Goal: Ask a question

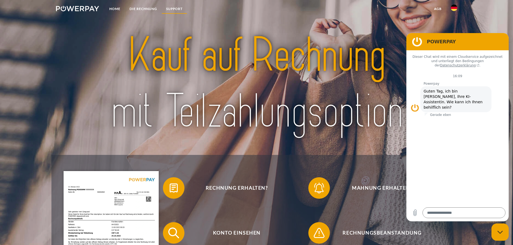
click at [173, 10] on link "SUPPORT" at bounding box center [174, 9] width 26 height 10
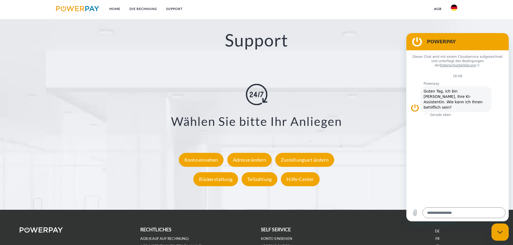
scroll to position [944, 0]
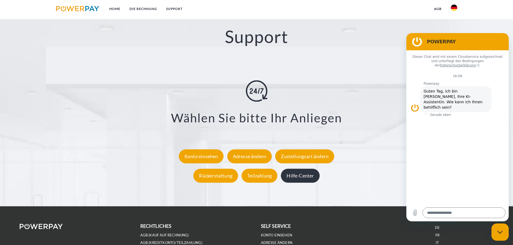
click at [296, 176] on div "Hilfe-Center" at bounding box center [300, 176] width 38 height 14
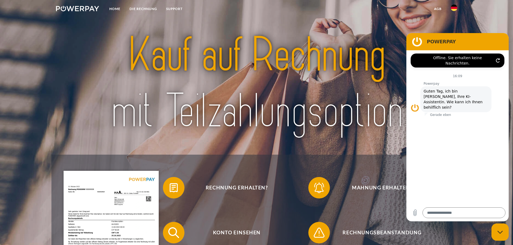
scroll to position [0, 0]
click at [72, 6] on img at bounding box center [77, 8] width 43 height 5
click at [455, 8] on img at bounding box center [454, 8] width 6 height 6
type textarea "*"
